Goal: Navigation & Orientation: Find specific page/section

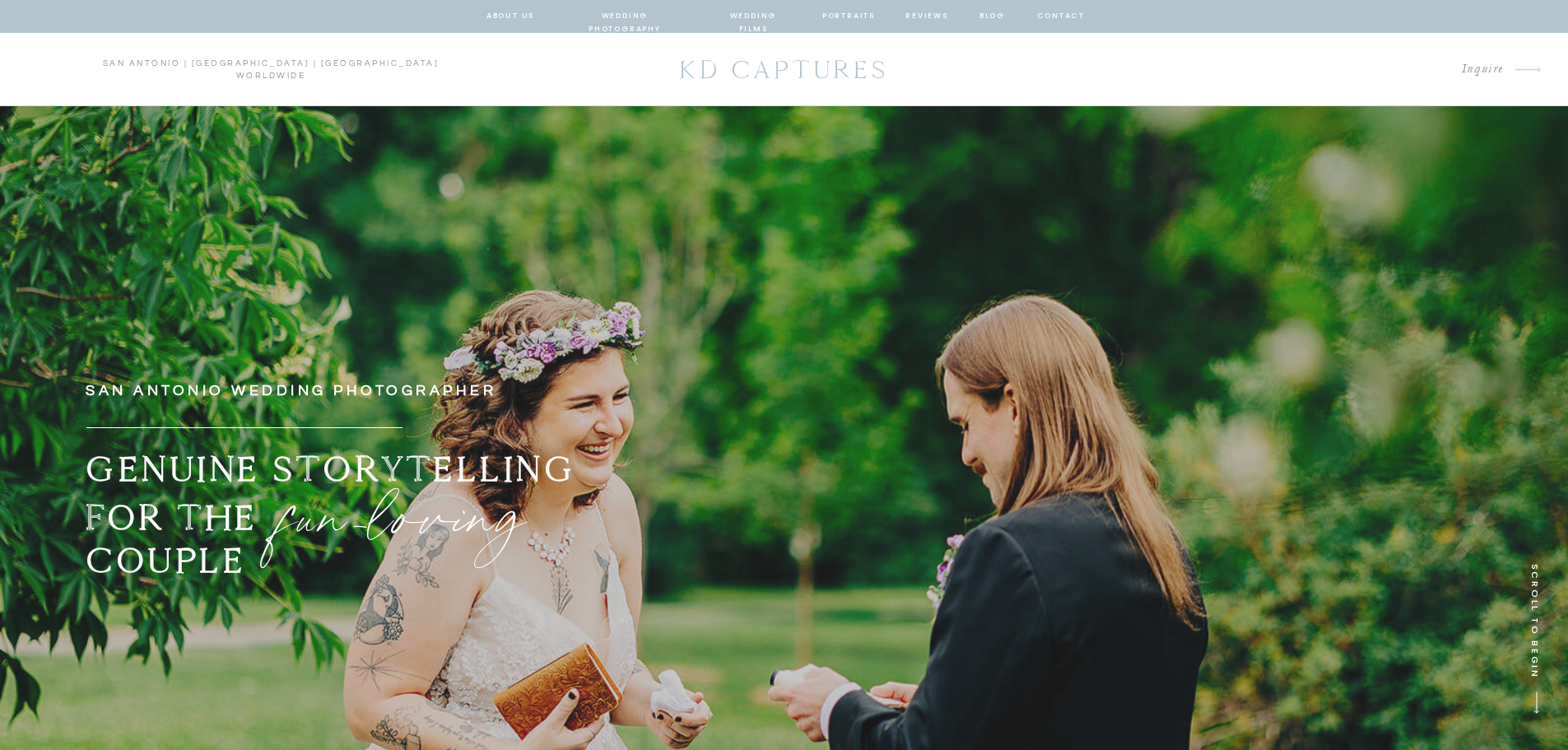
click at [855, 21] on nav "portraits" at bounding box center [848, 16] width 53 height 15
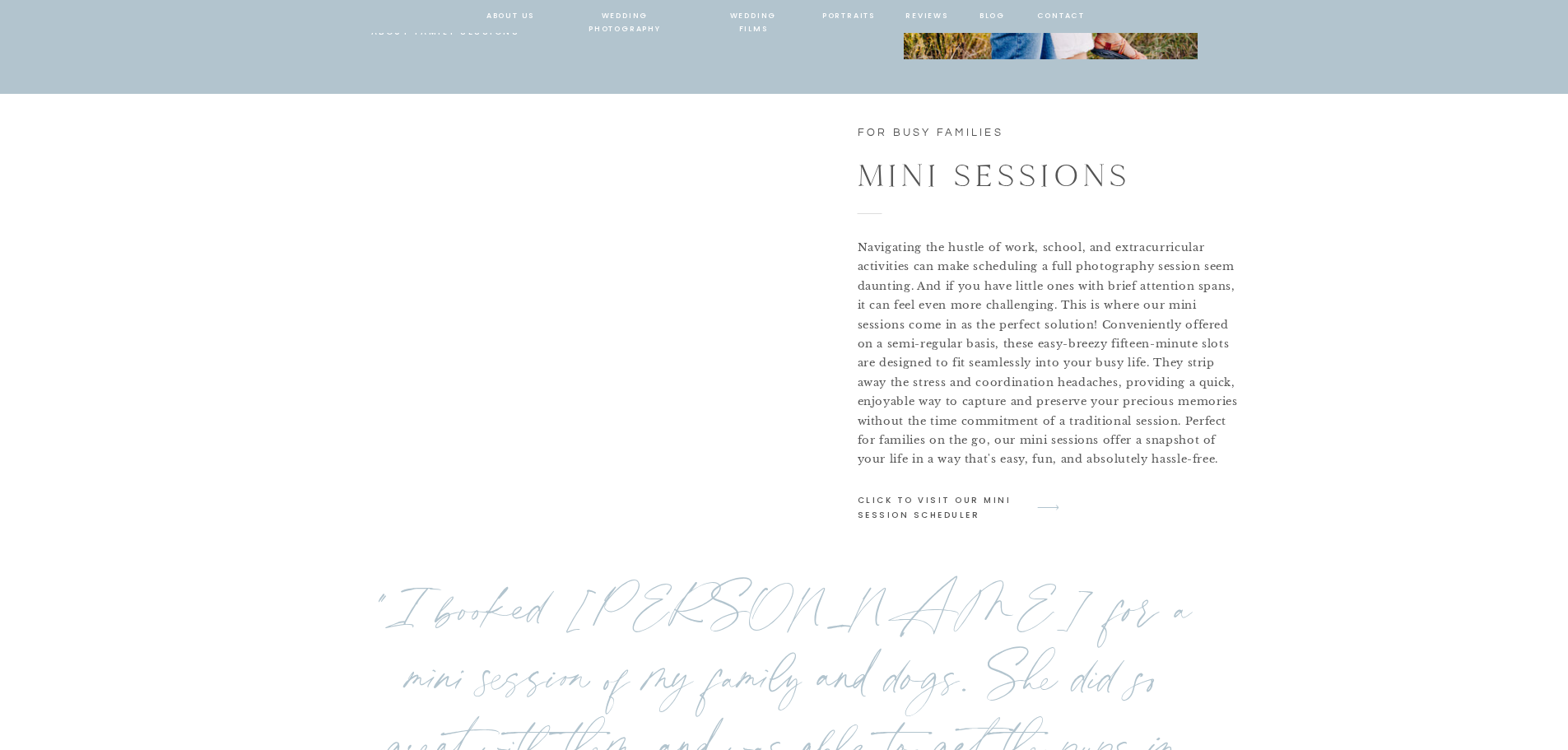
scroll to position [2863, 0]
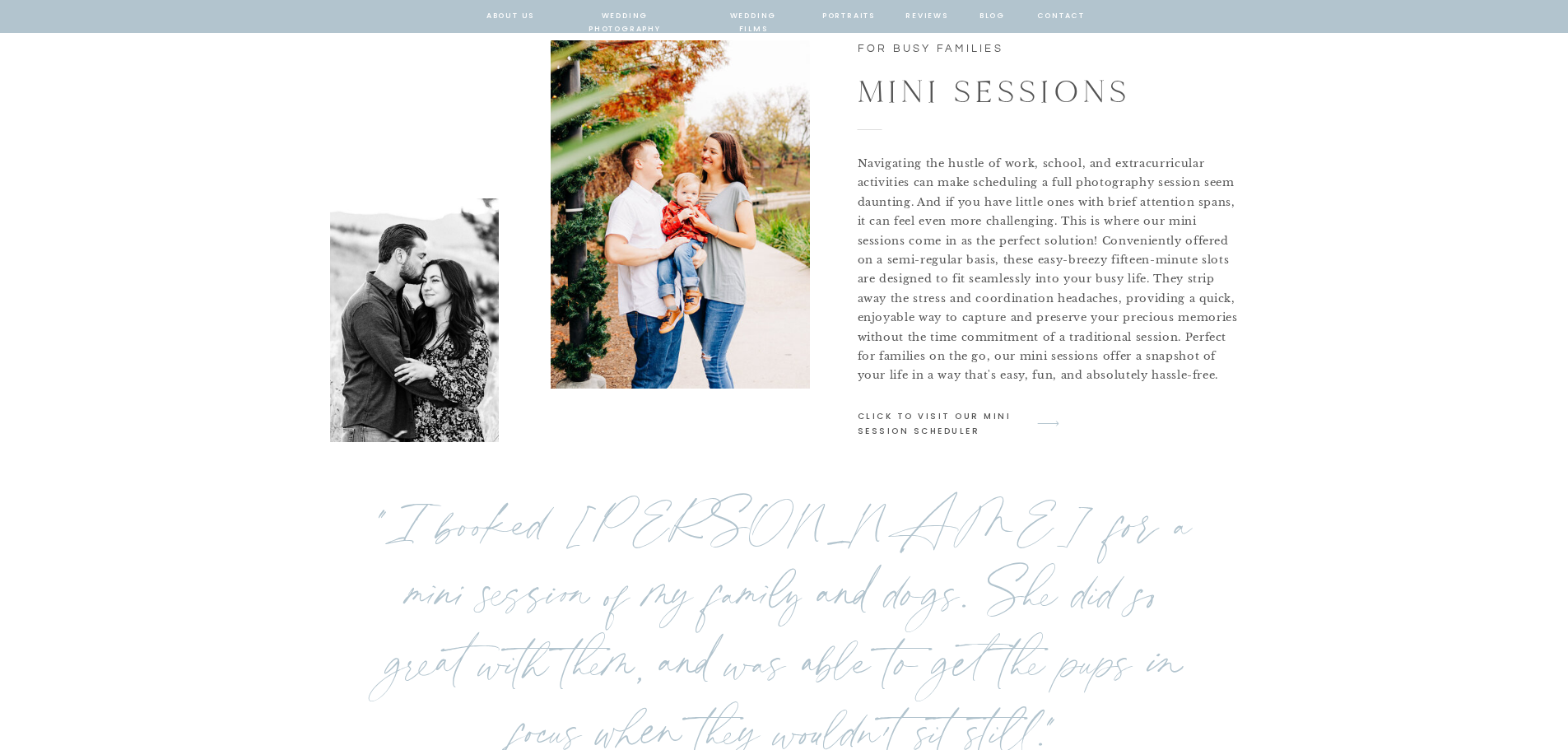
click at [908, 410] on p "click to visit our mini session scheduler" at bounding box center [936, 422] width 157 height 28
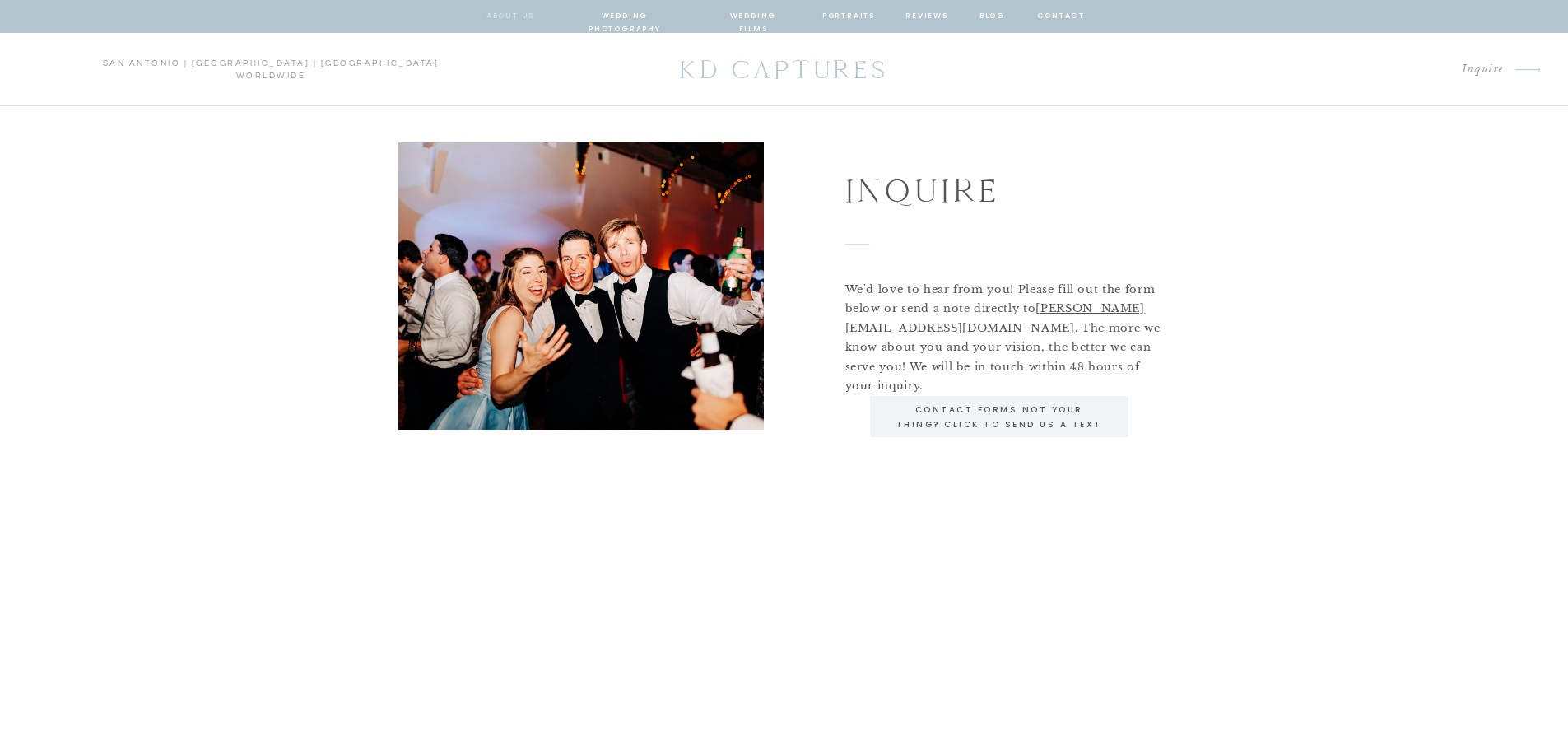
click at [501, 19] on nav "about us" at bounding box center [510, 16] width 49 height 15
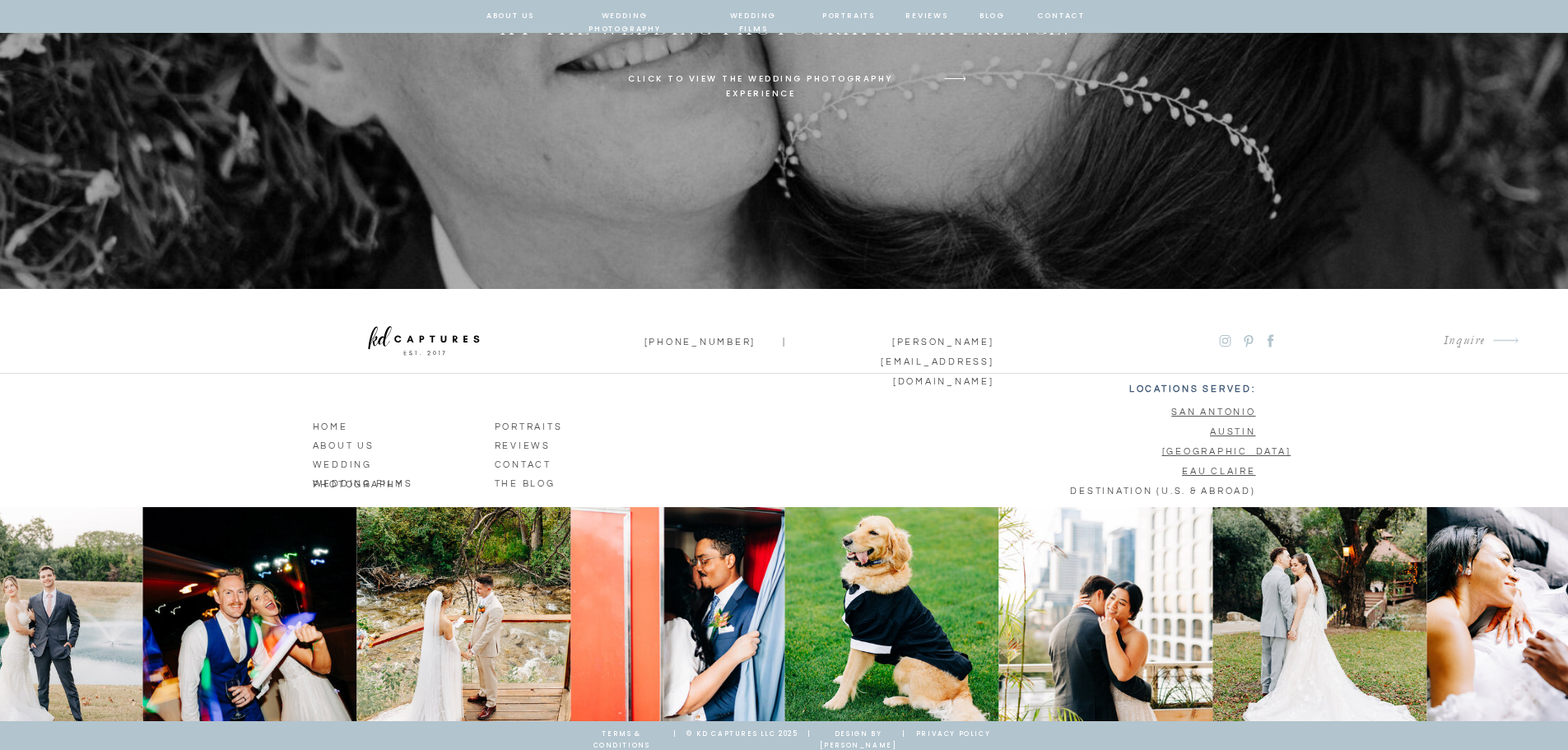
scroll to position [5581, 0]
